Goal: Task Accomplishment & Management: Complete application form

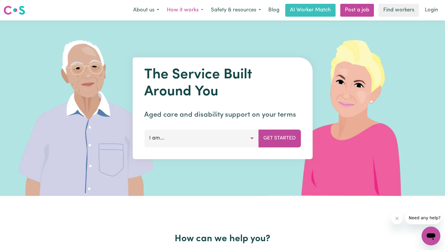
click at [192, 10] on button "How it works" at bounding box center [185, 10] width 44 height 12
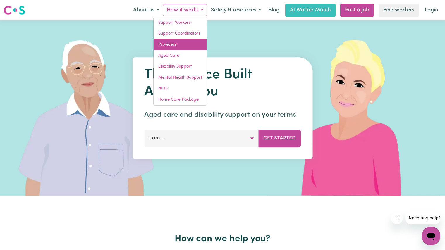
click at [176, 43] on link "Providers" at bounding box center [180, 44] width 53 height 11
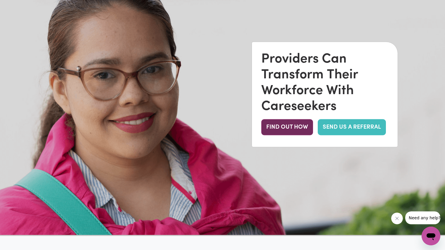
click at [281, 130] on button "FIND OUT HOW" at bounding box center [287, 127] width 52 height 16
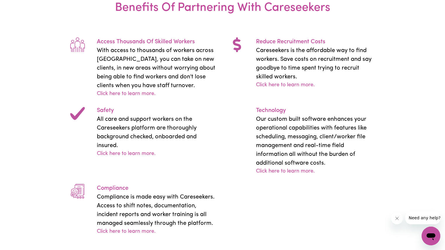
scroll to position [950, 0]
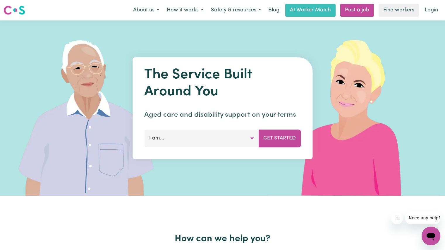
click at [236, 144] on button "I am..." at bounding box center [201, 139] width 114 height 18
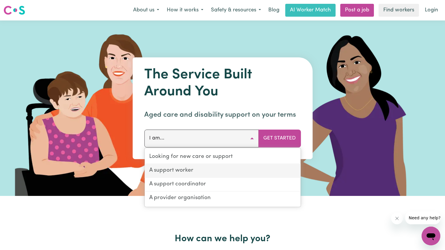
click at [184, 170] on link "A support worker" at bounding box center [222, 171] width 156 height 14
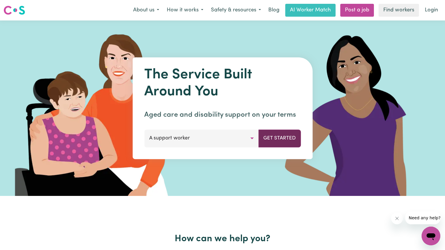
click at [274, 136] on button "Get Started" at bounding box center [279, 139] width 42 height 18
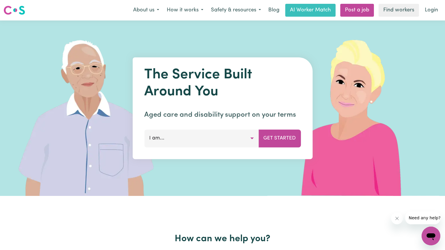
click at [228, 135] on button "I am..." at bounding box center [201, 139] width 114 height 18
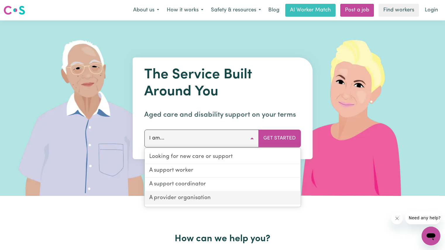
click at [201, 197] on link "A provider organisation" at bounding box center [222, 198] width 156 height 13
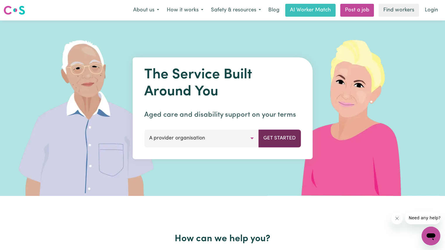
click at [271, 145] on button "Get Started" at bounding box center [279, 139] width 42 height 18
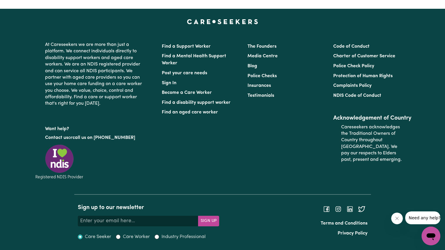
scroll to position [2204, 0]
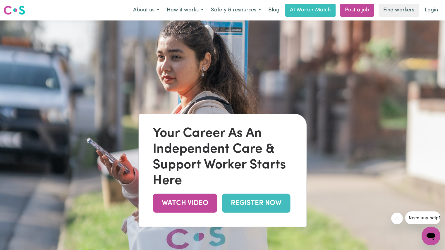
click at [243, 208] on link "REGISTER NOW" at bounding box center [256, 203] width 68 height 19
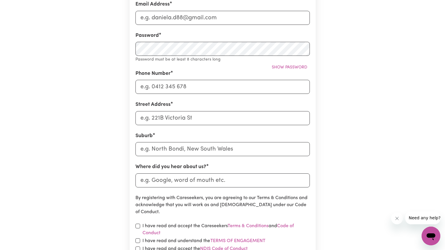
scroll to position [137, 0]
